Goal: Task Accomplishment & Management: Complete application form

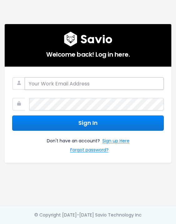
click at [63, 83] on input "email" at bounding box center [94, 83] width 139 height 13
click at [128, 163] on div "Welcome back! Log in here. Sign In Don't have an account? Sign up Here Forgot p…" at bounding box center [88, 103] width 176 height 206
click at [115, 138] on link "Sign up Here" at bounding box center [116, 141] width 27 height 9
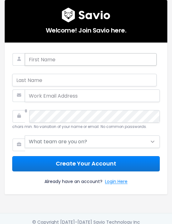
click at [61, 62] on input "text" at bounding box center [91, 59] width 132 height 13
type input "Susan"
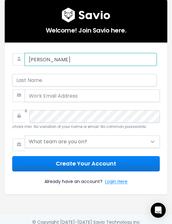
click at [47, 58] on input "Susan" at bounding box center [91, 59] width 132 height 13
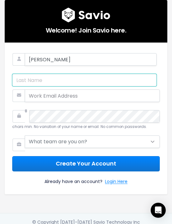
click at [33, 75] on input "text" at bounding box center [84, 80] width 144 height 13
type input "Su"
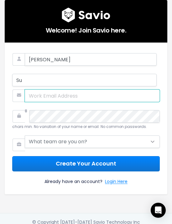
click at [44, 94] on input "email" at bounding box center [92, 95] width 135 height 13
type input "susan@donaldhk.com"
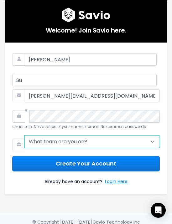
click at [84, 143] on select "What team are you on? Support Product Sales Customer Success Marketing Other" at bounding box center [92, 141] width 135 height 13
select select "SALES"
click at [25, 135] on select "What team are you on? Support Product Sales Customer Success Marketing Other" at bounding box center [92, 141] width 135 height 13
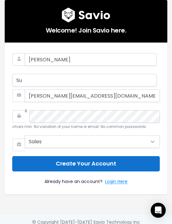
click at [77, 164] on button "Create Your Account" at bounding box center [85, 163] width 147 height 15
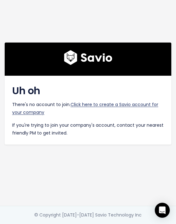
click at [103, 103] on link "Click here to create a Savio account for your company" at bounding box center [85, 108] width 146 height 14
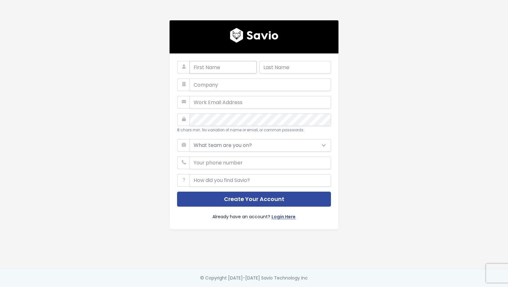
click at [200, 64] on input "text" at bounding box center [222, 67] width 67 height 13
click at [285, 64] on input "text" at bounding box center [295, 67] width 72 height 13
type input "Su"
click at [215, 81] on input "text" at bounding box center [259, 84] width 141 height 13
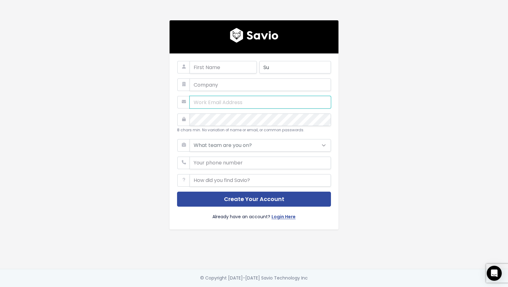
click at [209, 98] on input "email" at bounding box center [259, 102] width 141 height 13
type input "susan@donaldhk.com"
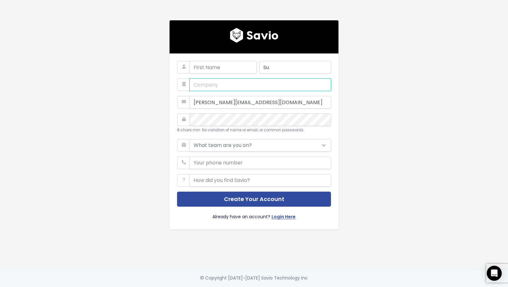
click at [205, 83] on input "text" at bounding box center [259, 84] width 141 height 13
type input "Donald Technology"
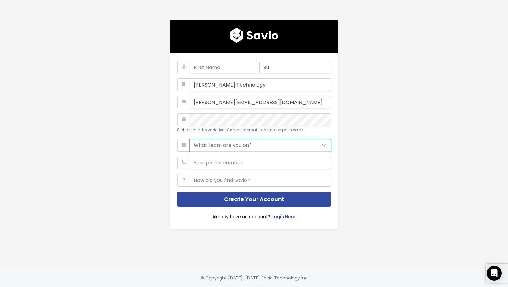
click at [199, 143] on select "What team are you on? Support Product Sales Customer Success Marketing Other" at bounding box center [259, 145] width 141 height 13
select select "SALES"
click at [189, 139] on select "What team are you on? Support Product Sales Customer Success Marketing Other" at bounding box center [259, 145] width 141 height 13
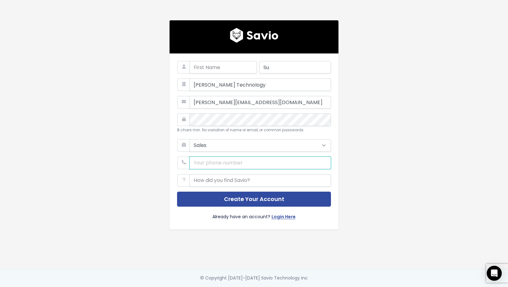
click at [233, 163] on input "phone" at bounding box center [259, 163] width 141 height 13
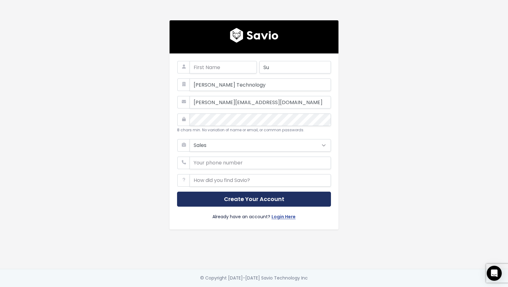
click at [218, 198] on button "Create Your Account" at bounding box center [254, 199] width 154 height 15
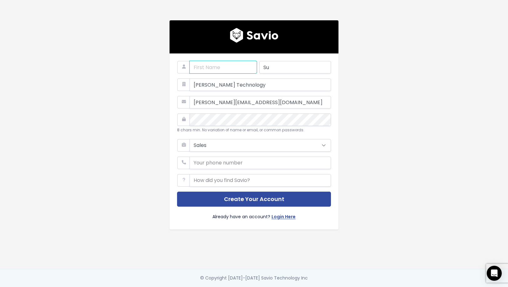
click at [209, 65] on input "text" at bounding box center [222, 67] width 67 height 13
type input "Susan"
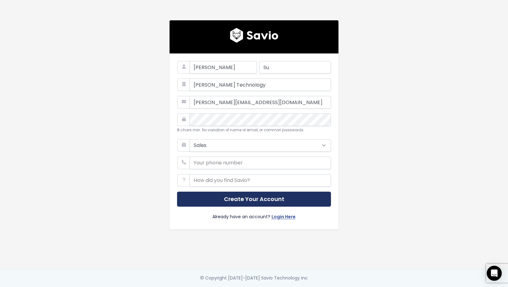
click at [234, 198] on button "Create Your Account" at bounding box center [254, 199] width 154 height 15
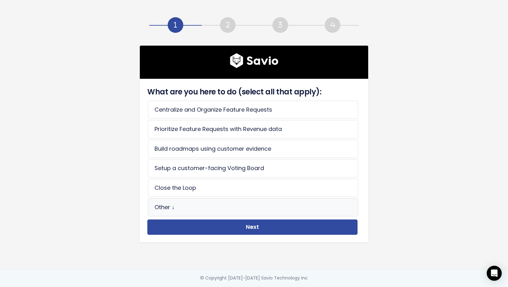
click at [175, 200] on li "Other ↓" at bounding box center [253, 207] width 210 height 18
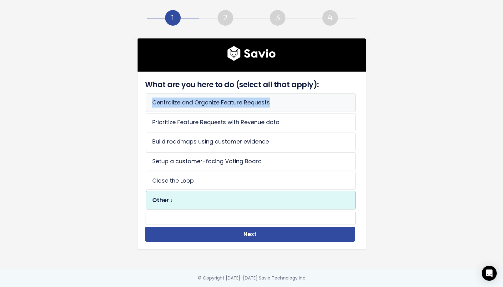
drag, startPoint x: 148, startPoint y: 103, endPoint x: 270, endPoint y: 101, distance: 121.3
click at [270, 101] on li "Centralize and Organize Feature Requests" at bounding box center [251, 102] width 210 height 18
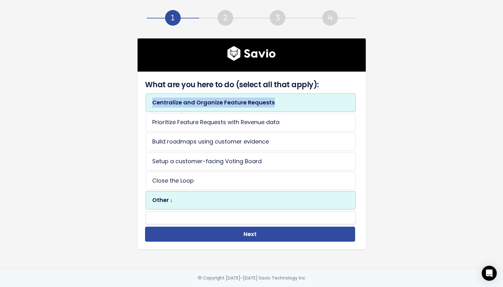
copy li "Centralize and Organize Feature Requests"
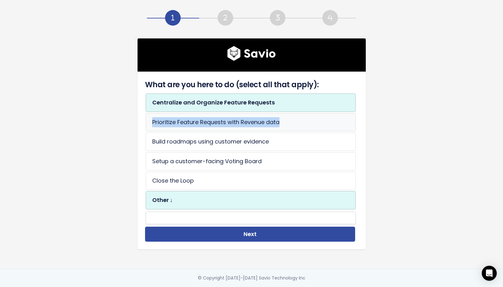
drag, startPoint x: 149, startPoint y: 121, endPoint x: 280, endPoint y: 123, distance: 131.3
click at [280, 123] on li "Prioritize Feature Requests with Revenue data" at bounding box center [251, 122] width 210 height 18
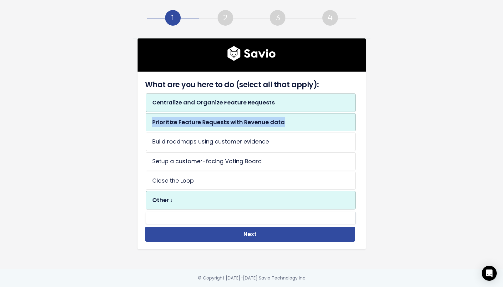
copy li "Prioritize Feature Requests with Revenue data"
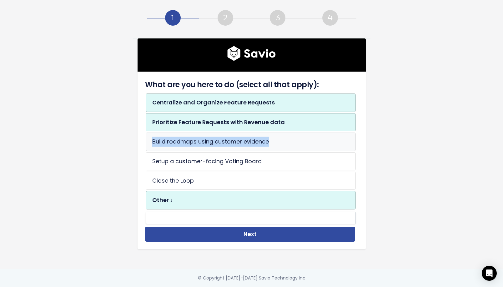
drag, startPoint x: 150, startPoint y: 141, endPoint x: 268, endPoint y: 141, distance: 118.2
click at [268, 141] on li "Build roadmaps using customer evidence" at bounding box center [251, 142] width 210 height 18
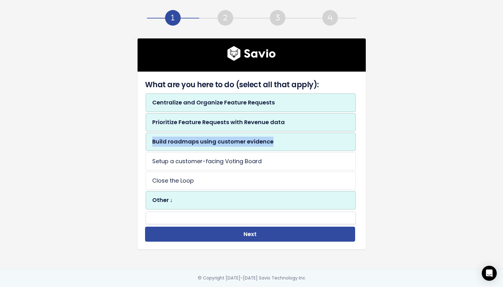
copy li "Build roadmaps using customer evidence"
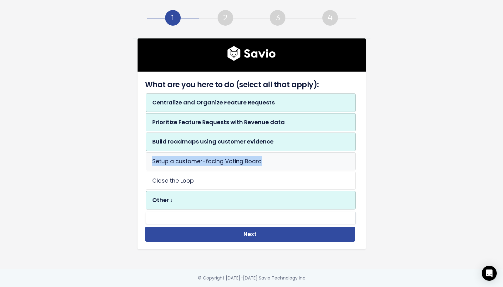
drag, startPoint x: 149, startPoint y: 161, endPoint x: 270, endPoint y: 159, distance: 121.6
click at [270, 159] on li "Setup a customer-facing Voting Board" at bounding box center [251, 161] width 210 height 18
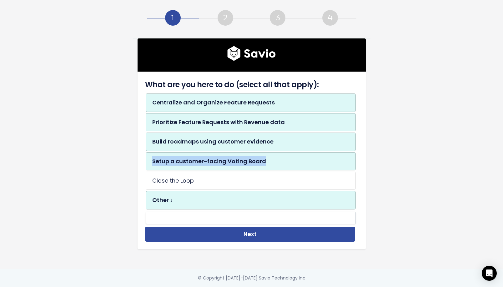
copy li "Setup a customer-facing Voting Board"
drag, startPoint x: 149, startPoint y: 179, endPoint x: 195, endPoint y: 178, distance: 46.3
click at [195, 178] on li "Close the Loop" at bounding box center [251, 181] width 210 height 18
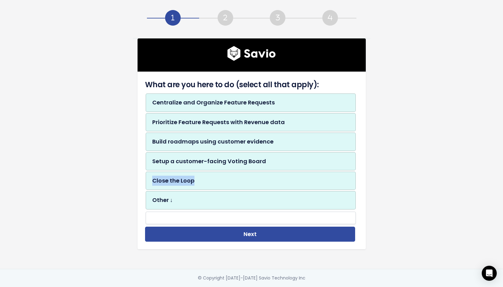
copy li "Close the Loop"
click at [416, 112] on div "What are you here to do (select all that apply): Centralize and Organize Featur…" at bounding box center [251, 134] width 356 height 269
click at [179, 115] on li "Prioritize Feature Requests with Revenue data" at bounding box center [251, 122] width 210 height 18
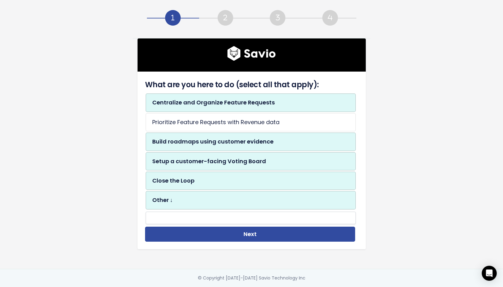
click at [190, 142] on li "Build roadmaps using customer evidence" at bounding box center [251, 142] width 210 height 18
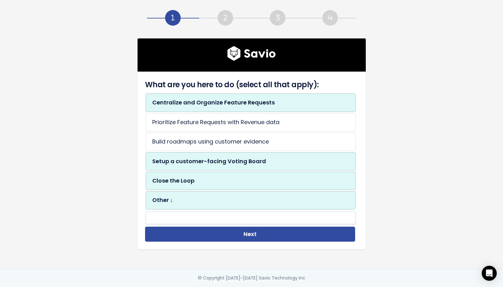
drag, startPoint x: 186, startPoint y: 160, endPoint x: 187, endPoint y: 164, distance: 4.1
click at [186, 160] on li "Setup a customer-facing Voting Board" at bounding box center [251, 161] width 210 height 18
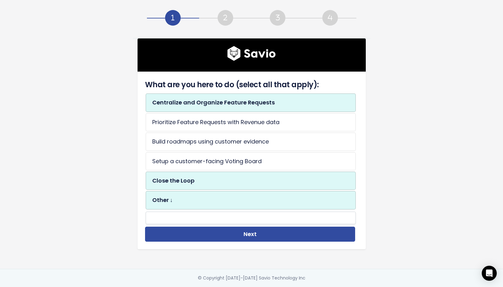
click at [193, 181] on li "Close the Loop" at bounding box center [251, 181] width 210 height 18
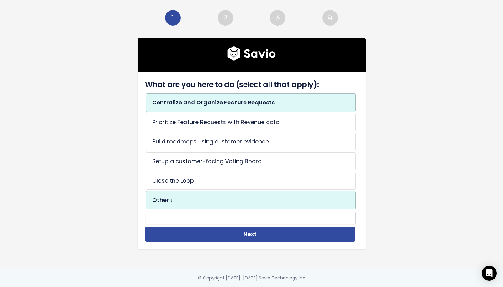
click at [181, 199] on li "Other ↓" at bounding box center [251, 200] width 210 height 18
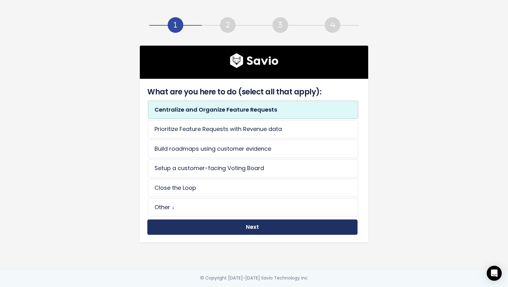
click at [222, 223] on button "Next" at bounding box center [252, 226] width 210 height 15
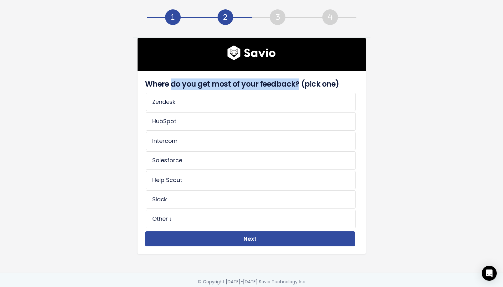
drag, startPoint x: 161, startPoint y: 83, endPoint x: 278, endPoint y: 84, distance: 116.3
click at [278, 84] on h4 "Where do you get most of your feedback? (pick one)" at bounding box center [250, 83] width 210 height 11
click at [406, 87] on div "Where do you get most of your feedback? (pick one) Zendesk HubSpot Intercom Sal…" at bounding box center [251, 136] width 356 height 273
drag, startPoint x: 141, startPoint y: 83, endPoint x: 336, endPoint y: 80, distance: 195.1
click at [336, 80] on div "Where do you get most of your feedback? (pick one) Zendesk HubSpot Intercom Sal…" at bounding box center [250, 162] width 213 height 168
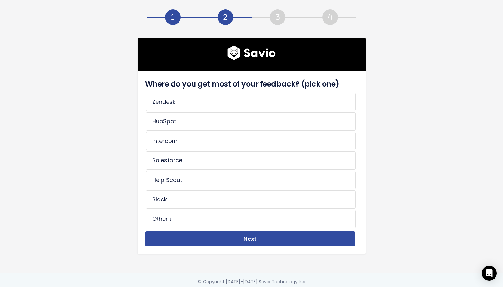
copy h4 "Where do you get most of your feedback? (pick one)"
click at [178, 140] on li "Intercom" at bounding box center [251, 141] width 210 height 18
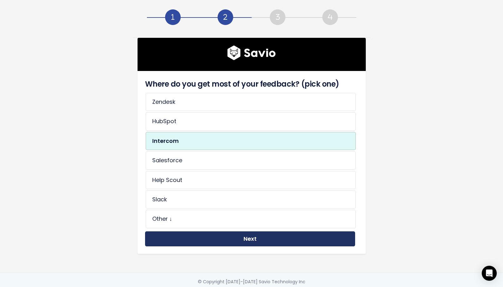
click at [225, 233] on button "Next" at bounding box center [250, 238] width 210 height 15
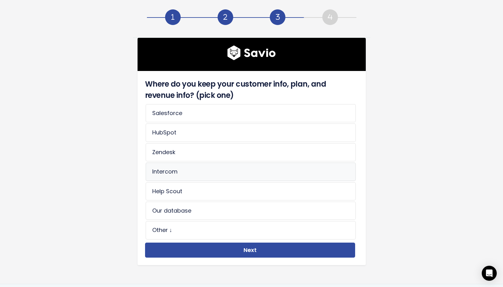
click at [179, 170] on li "Intercom" at bounding box center [251, 172] width 210 height 18
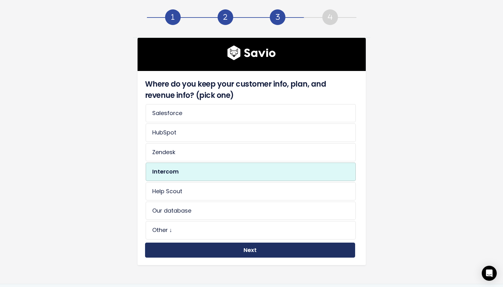
click at [239, 250] on button "Next" at bounding box center [250, 250] width 210 height 15
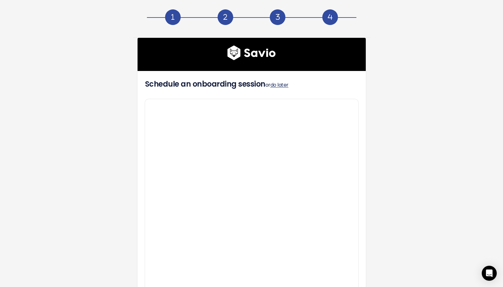
click at [276, 84] on link "do later" at bounding box center [279, 84] width 18 height 7
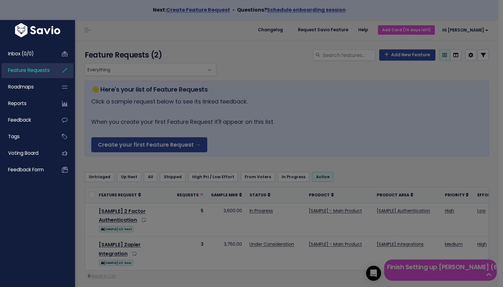
click at [275, 85] on div at bounding box center [251, 143] width 503 height 287
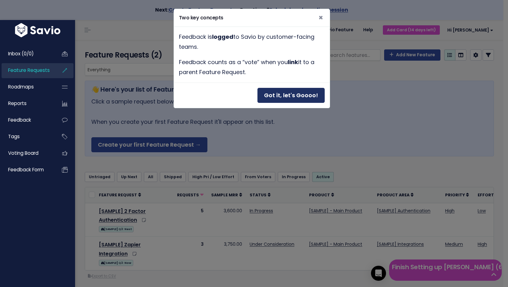
click at [300, 97] on button "Got it, let's Goooo!" at bounding box center [290, 95] width 67 height 15
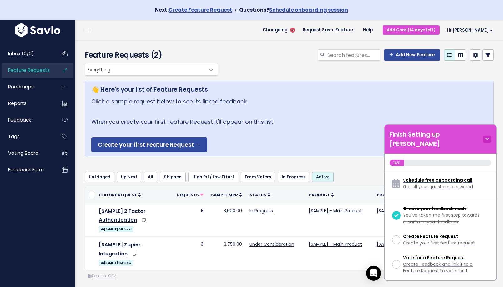
click at [486, 136] on icon at bounding box center [487, 139] width 9 height 7
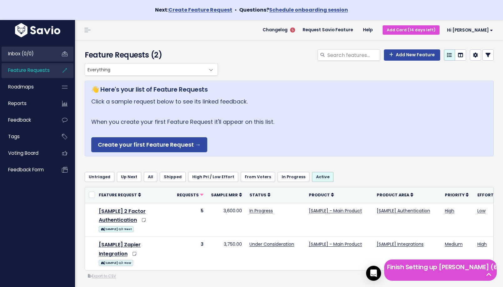
click at [30, 50] on link "Inbox (0/0)" at bounding box center [27, 54] width 50 height 14
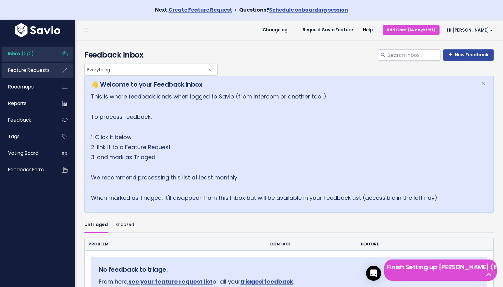
click at [24, 74] on link "Feature Requests" at bounding box center [27, 70] width 50 height 14
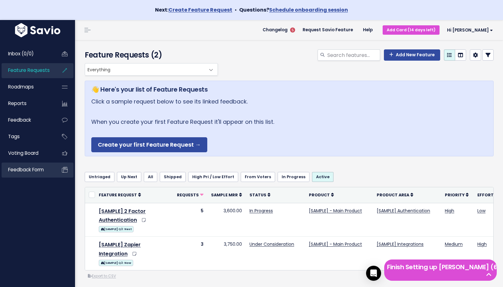
click at [35, 169] on span "Feedback form" at bounding box center [26, 169] width 36 height 7
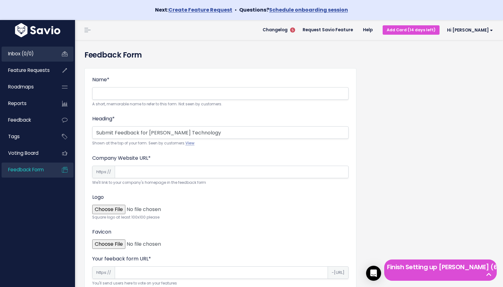
click at [26, 56] on span "Inbox (0/0)" at bounding box center [21, 53] width 26 height 7
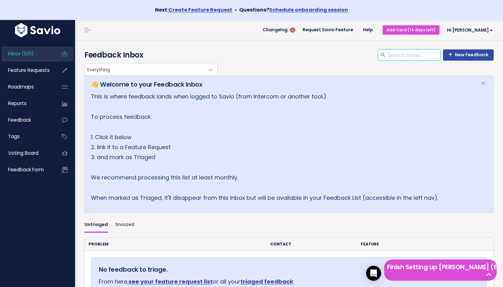
click at [395, 54] on input "search" at bounding box center [413, 54] width 53 height 11
type input "xiaomi"
click at [23, 68] on span "Feature Requests" at bounding box center [29, 70] width 42 height 7
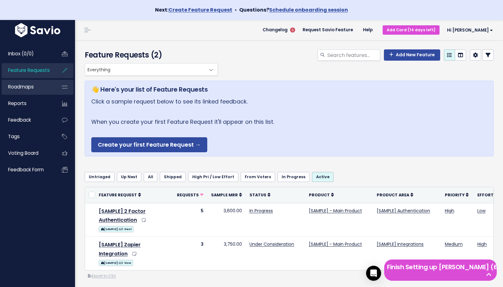
click at [28, 90] on link "Roadmaps" at bounding box center [27, 87] width 50 height 14
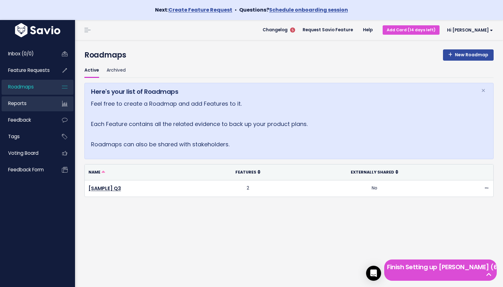
click at [13, 103] on span "Reports" at bounding box center [17, 103] width 18 height 7
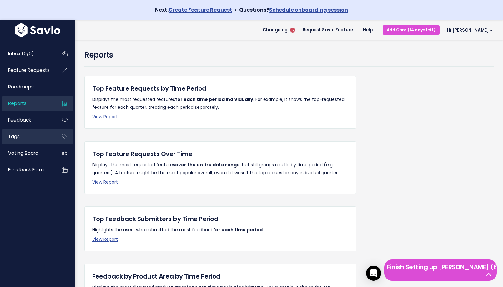
click at [19, 136] on span "Tags" at bounding box center [14, 136] width 12 height 7
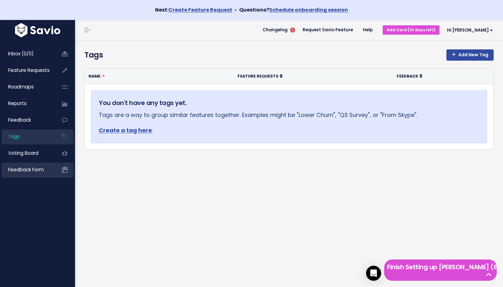
click at [22, 176] on link "Feedback form" at bounding box center [27, 170] width 50 height 14
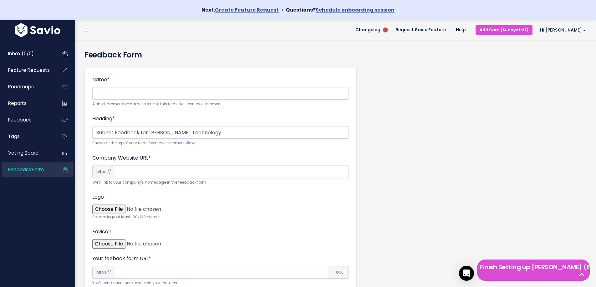
click at [318, 52] on h4 "Feedback Form" at bounding box center [335, 54] width 502 height 11
